Goal: Navigation & Orientation: Find specific page/section

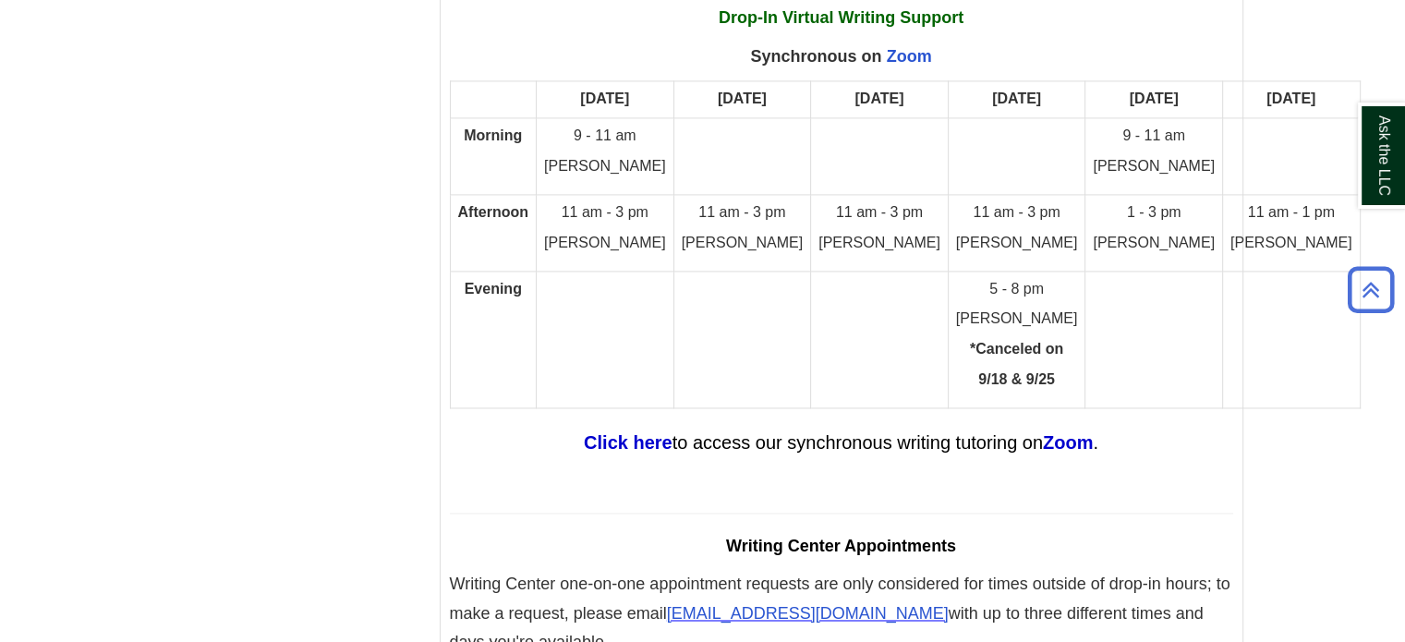
scroll to position [10423, 0]
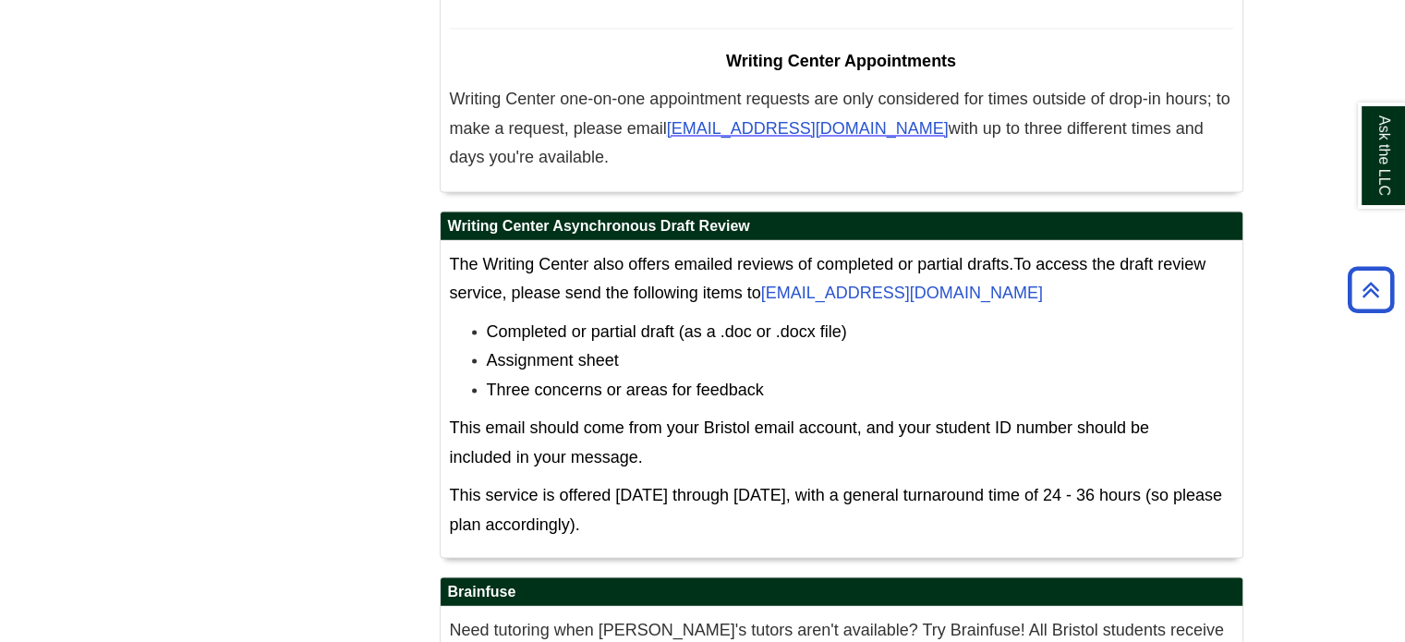
scroll to position [10458, 0]
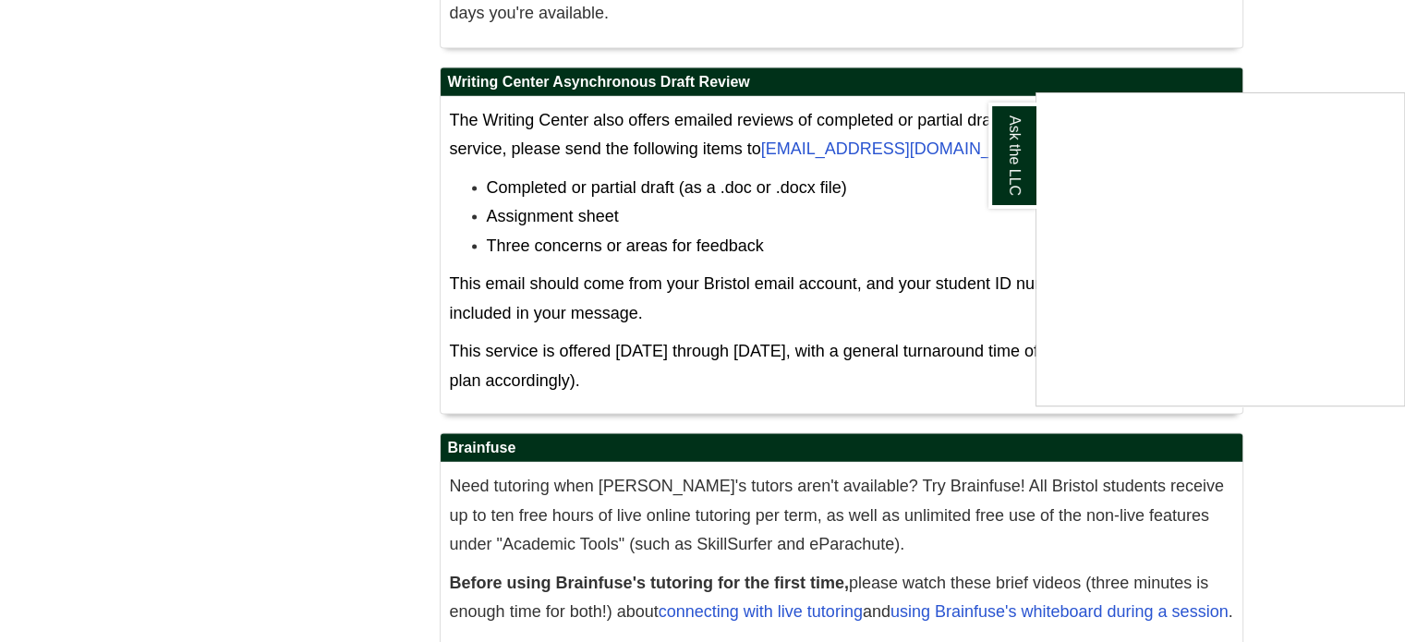
click at [1184, 622] on div "Ask the LLC" at bounding box center [702, 321] width 1405 height 642
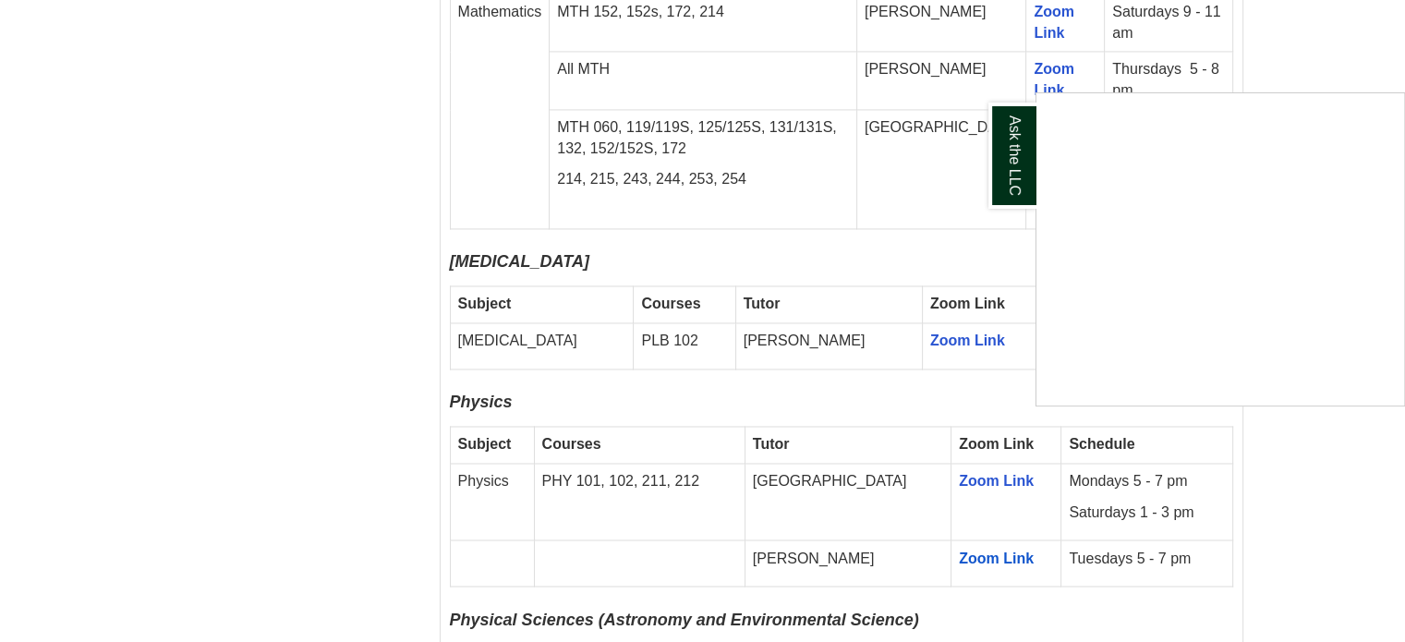
scroll to position [2997, 0]
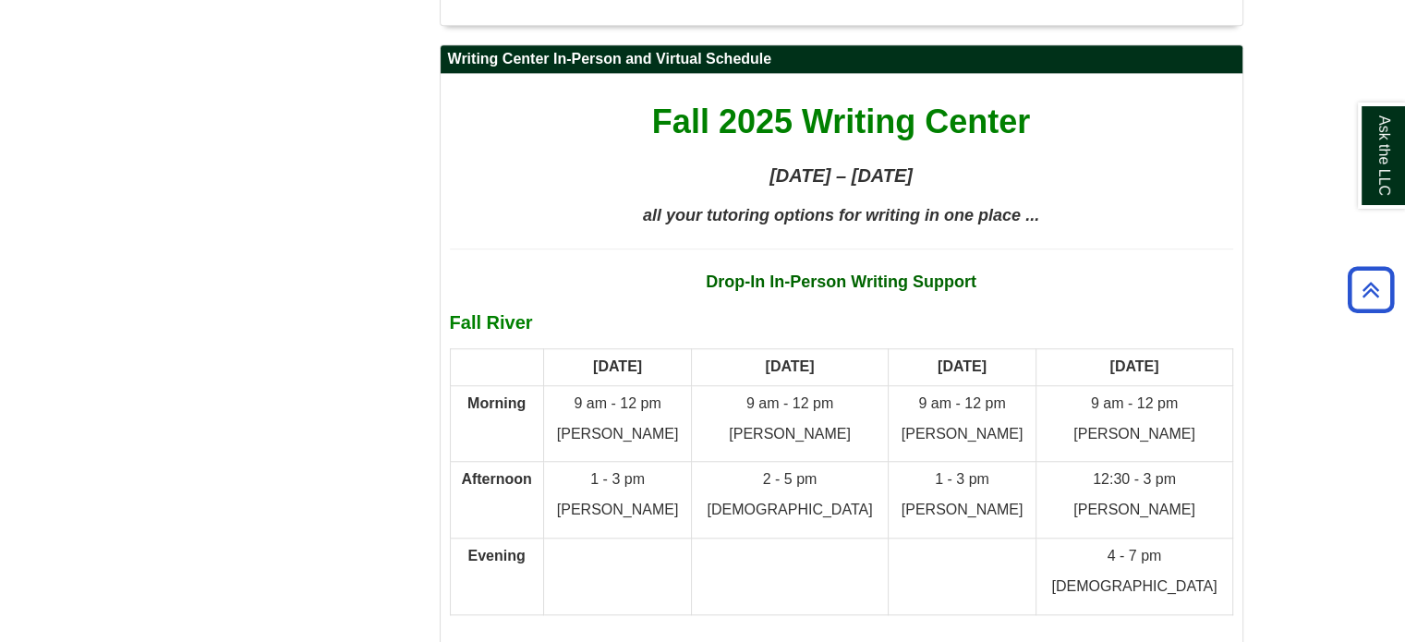
scroll to position [8595, 0]
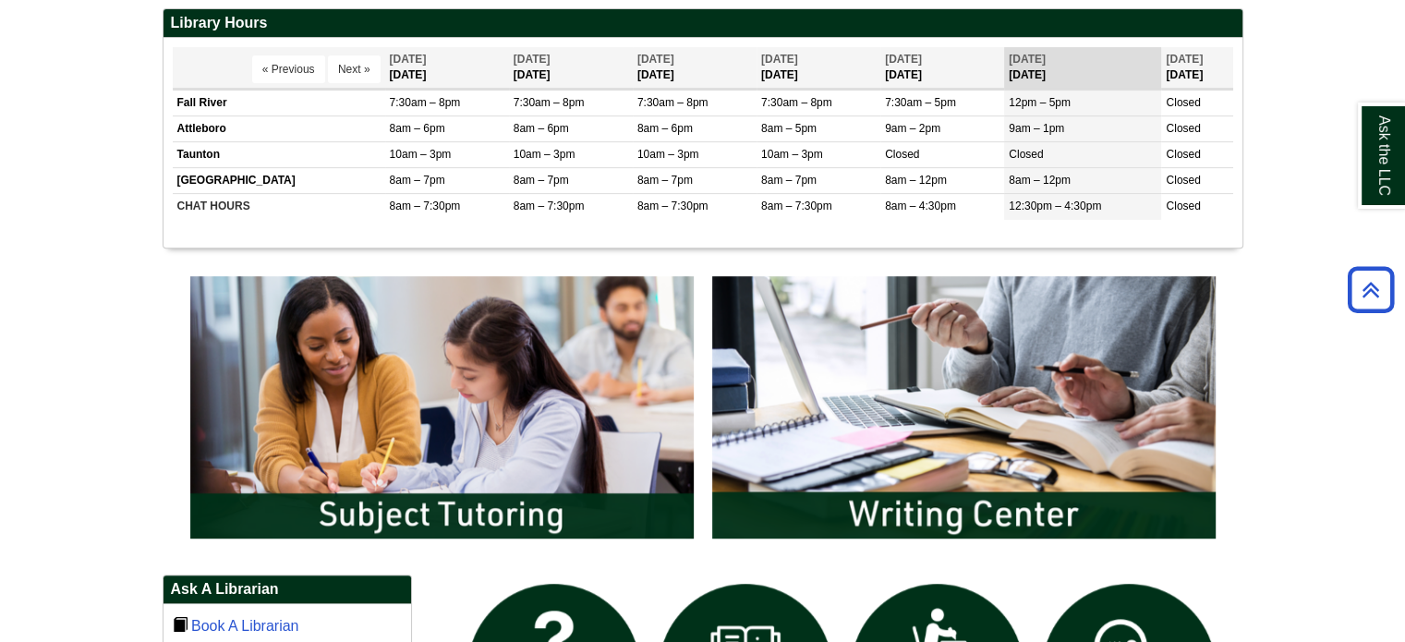
scroll to position [746, 0]
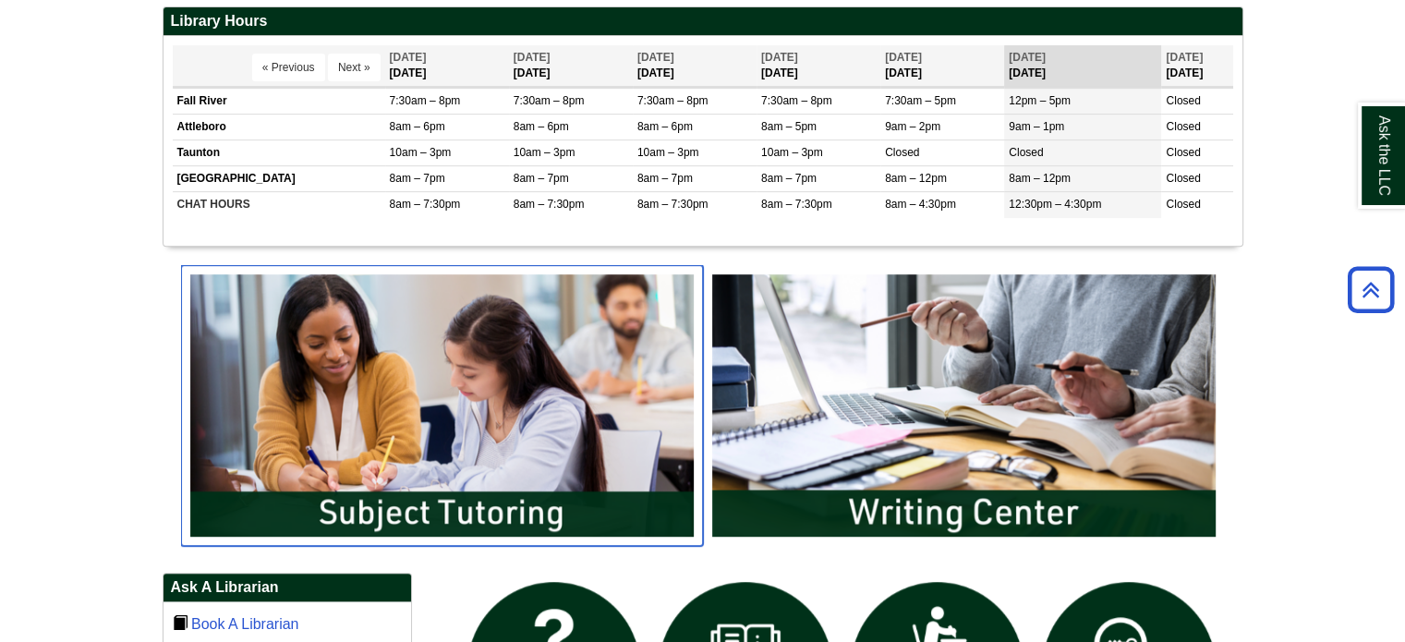
click at [561, 434] on img "slideshow" at bounding box center [442, 405] width 522 height 281
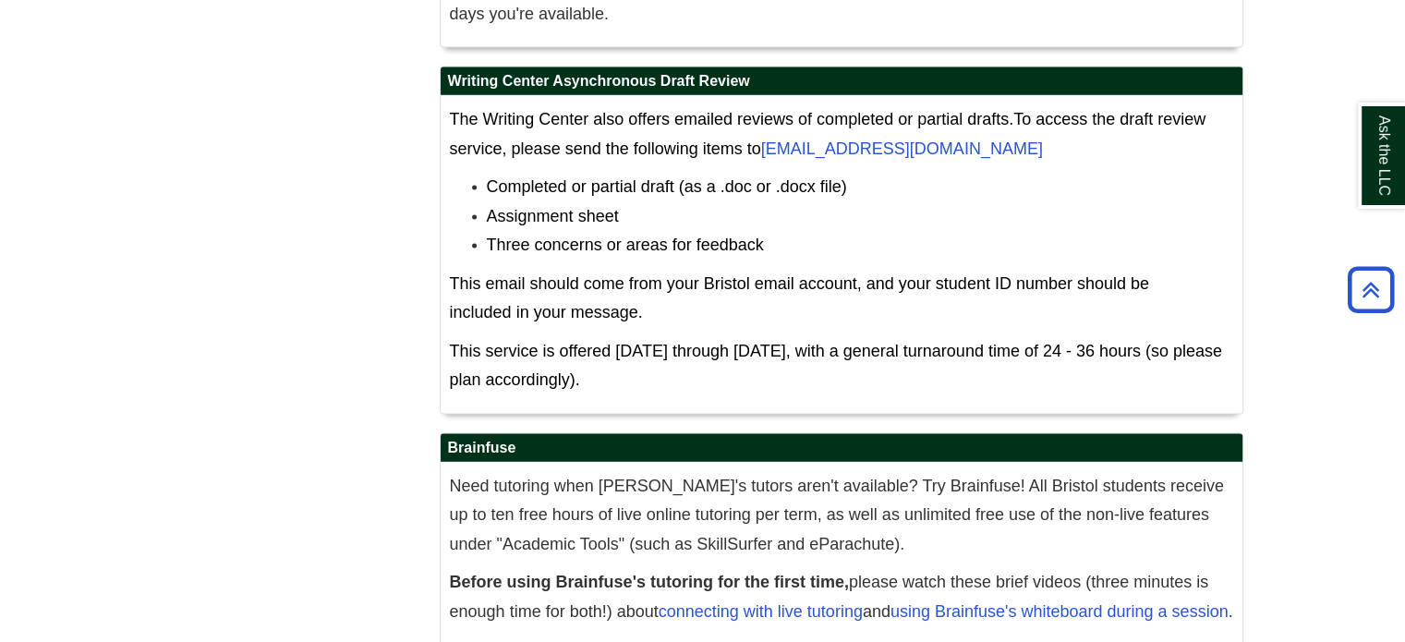
scroll to position [10597, 0]
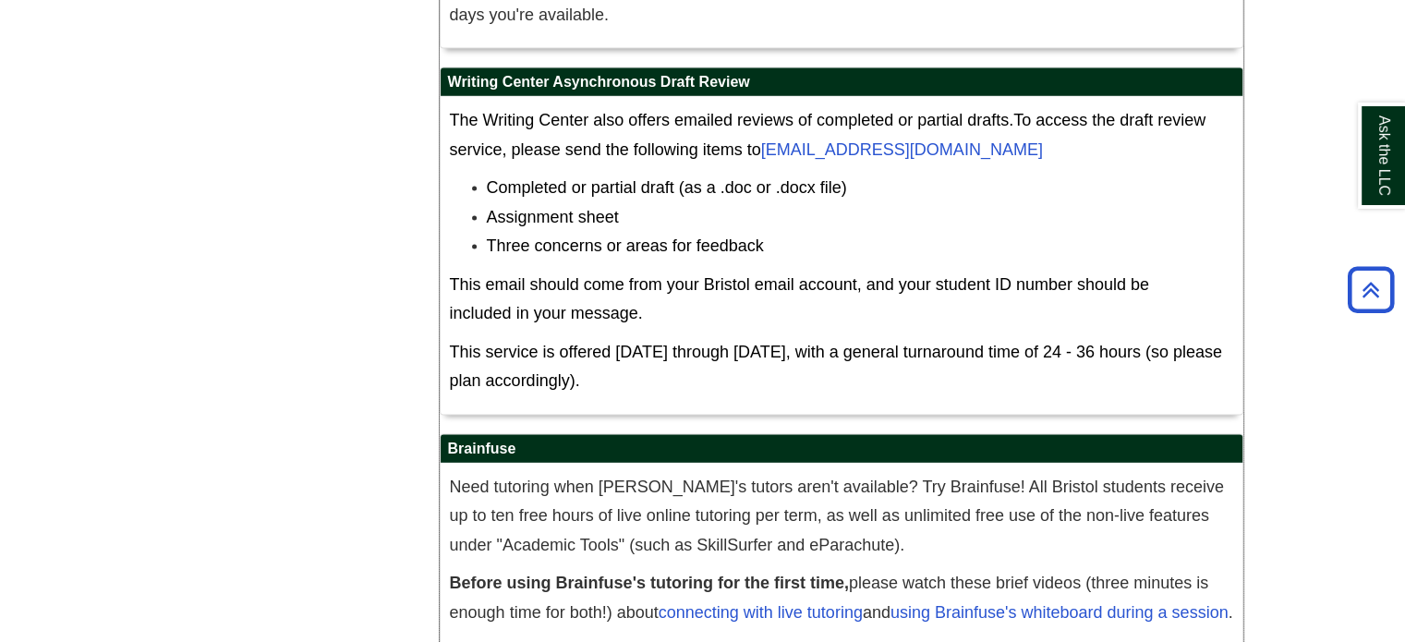
click at [1022, 435] on h2 "Brainfuse" at bounding box center [842, 449] width 802 height 29
click at [647, 641] on link "click here" at bounding box center [654, 650] width 70 height 18
